Goal: Complete application form

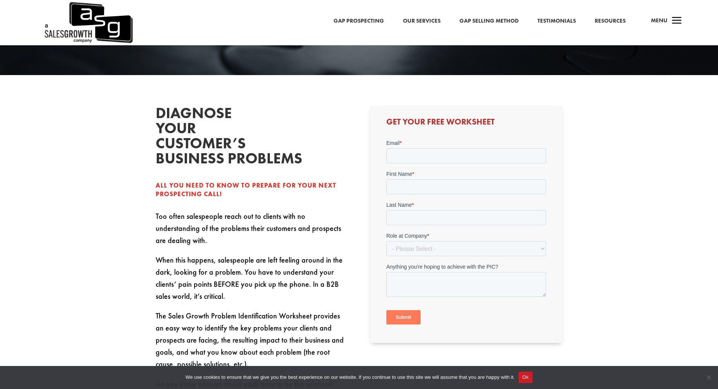
scroll to position [176, 0]
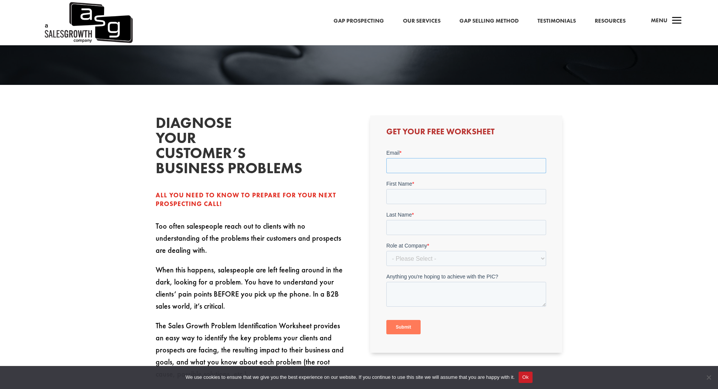
click at [394, 166] on input "Email *" at bounding box center [466, 165] width 160 height 15
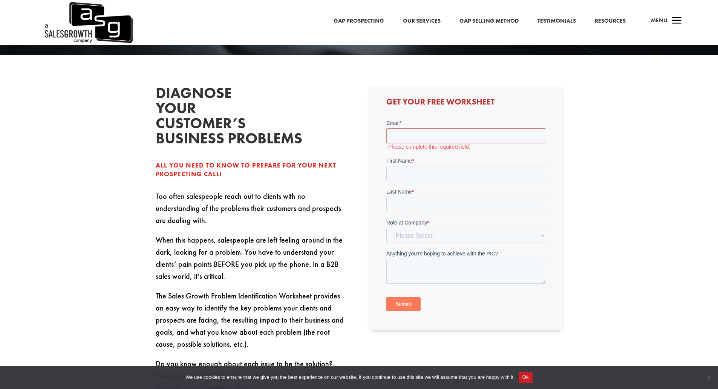
scroll to position [101, 0]
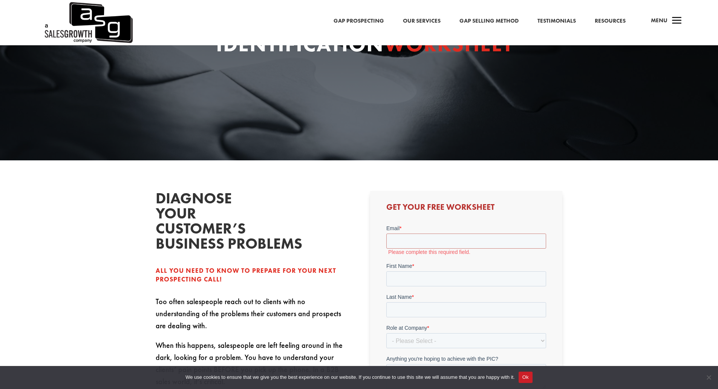
click at [304, 327] on p "Too often salespeople reach out to clients with no understanding of the problem…" at bounding box center [252, 317] width 192 height 44
click at [415, 233] on input "Email *" at bounding box center [466, 240] width 160 height 15
paste input "[EMAIL_ADDRESS][PERSON_NAME][DOMAIN_NAME]"
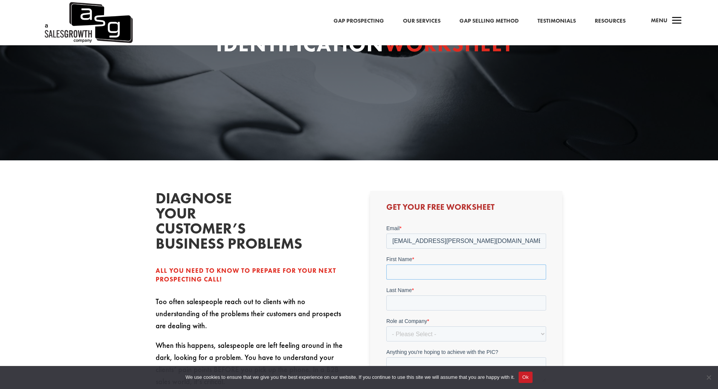
click at [408, 268] on input "First Name *" at bounding box center [466, 271] width 160 height 15
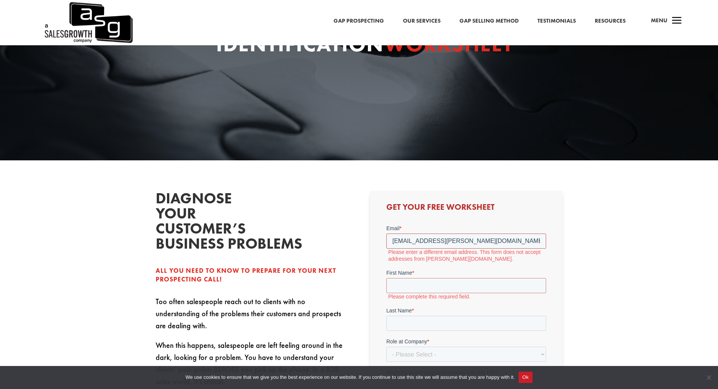
drag, startPoint x: 390, startPoint y: 241, endPoint x: 382, endPoint y: 239, distance: 8.1
click at [386, 239] on html "Email * [EMAIL_ADDRESS][PERSON_NAME][DOMAIN_NAME] Please enter a different emai…" at bounding box center [466, 333] width 160 height 219
click at [487, 235] on input "[EMAIL_ADDRESS][PERSON_NAME][DOMAIN_NAME]" at bounding box center [466, 240] width 160 height 15
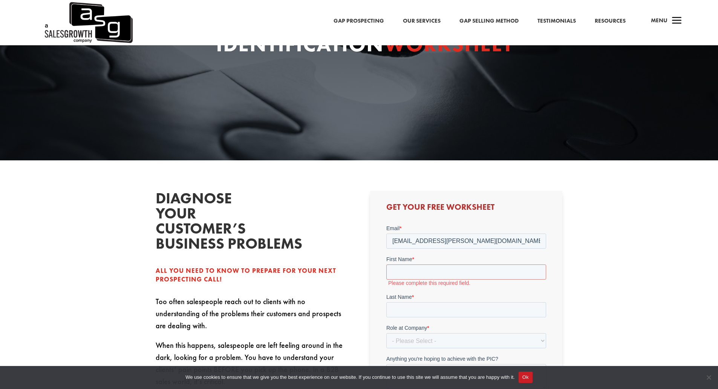
click at [486, 262] on form "Email * [EMAIL_ADDRESS][PERSON_NAME][DOMAIN_NAME] First Name * Please complete …" at bounding box center [466, 323] width 160 height 198
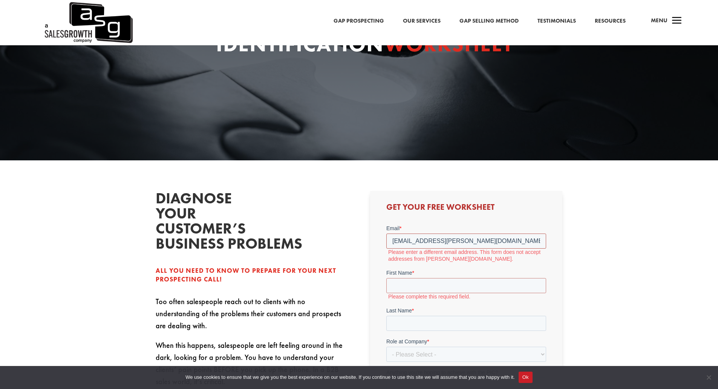
click at [427, 239] on input "[EMAIL_ADDRESS][PERSON_NAME][DOMAIN_NAME]" at bounding box center [466, 240] width 160 height 15
paste input "[EMAIL_ADDRESS][DOMAIN_NAME]"
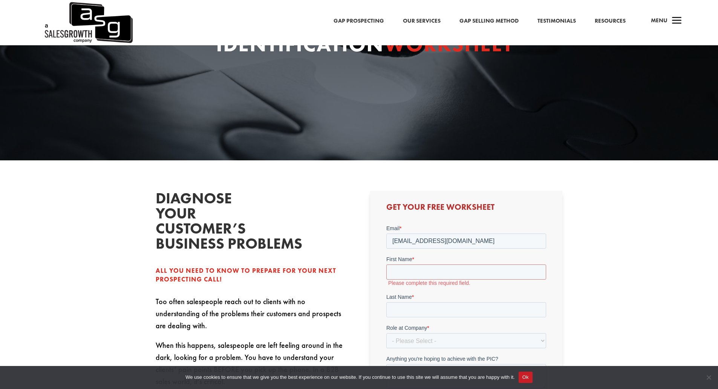
click at [411, 281] on label "Please complete this required field." at bounding box center [467, 282] width 158 height 7
click at [410, 274] on input "First Name *" at bounding box center [466, 271] width 160 height 15
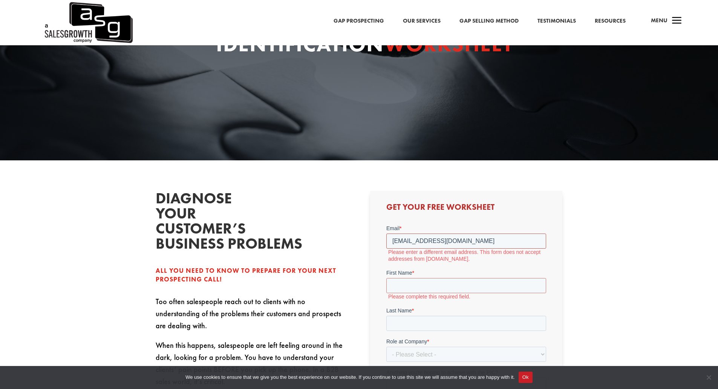
click at [422, 242] on input "[EMAIL_ADDRESS][DOMAIN_NAME]" at bounding box center [466, 240] width 160 height 15
paste input "[EMAIL_ADDRESS][DOMAIN_NAME]"
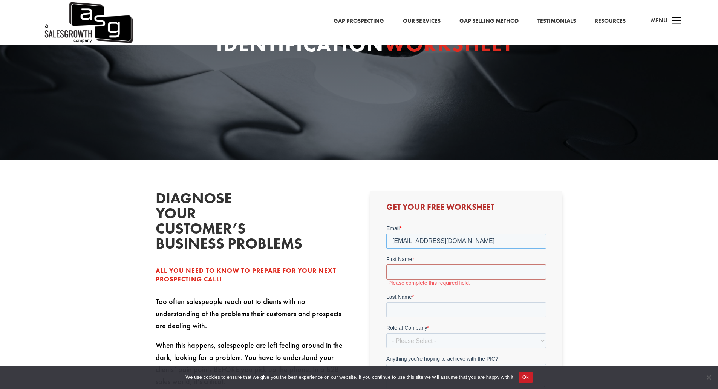
type input "[EMAIL_ADDRESS][DOMAIN_NAME]"
click at [424, 275] on input "First Name *" at bounding box center [466, 271] width 160 height 15
type input "k"
click at [418, 298] on input "Last Name *" at bounding box center [466, 302] width 160 height 15
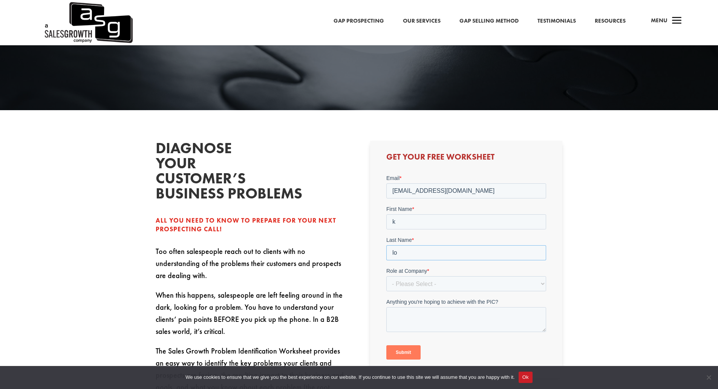
type input "lo"
click at [408, 276] on select "- Please Select - C-Level (CRO, CSO, etc) Senior Leadership (VP of Sales, VP of…" at bounding box center [466, 283] width 160 height 15
click at [411, 286] on select "- Please Select - C-Level (CRO, CSO, etc) Senior Leadership (VP of Sales, VP of…" at bounding box center [466, 283] width 160 height 15
select select "Individual Contributor (AE, SDR, CSM, etc)"
click at [386, 276] on select "- Please Select - C-Level (CRO, CSO, etc) Senior Leadership (VP of Sales, VP of…" at bounding box center [466, 283] width 160 height 15
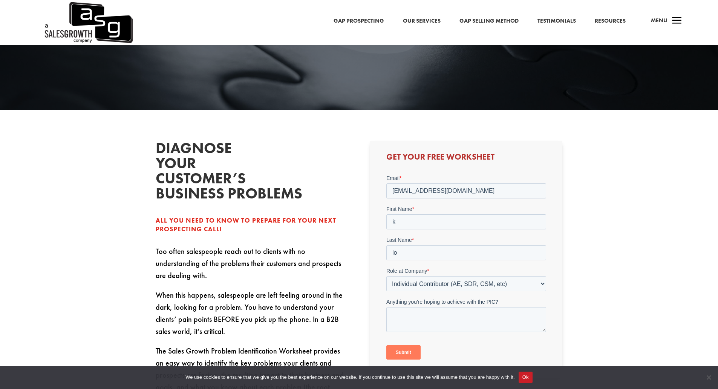
click at [418, 332] on form "Email * [EMAIL_ADDRESS][DOMAIN_NAME] First Name * k Last Name * lo Role at Comp…" at bounding box center [466, 269] width 160 height 191
drag, startPoint x: 417, startPoint y: 321, endPoint x: 413, endPoint y: 326, distance: 6.1
click at [417, 321] on textarea "Anything you're hoping to achieve with the PIC?" at bounding box center [466, 319] width 160 height 25
click at [410, 352] on input "Submit" at bounding box center [403, 352] width 34 height 14
